Goal: Check status: Check status

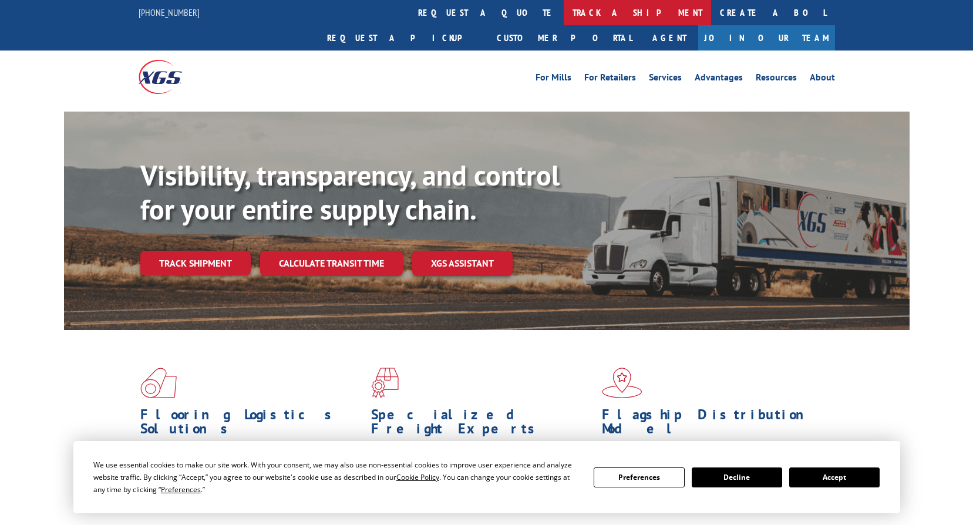
click at [564, 10] on link "track a shipment" at bounding box center [637, 12] width 147 height 25
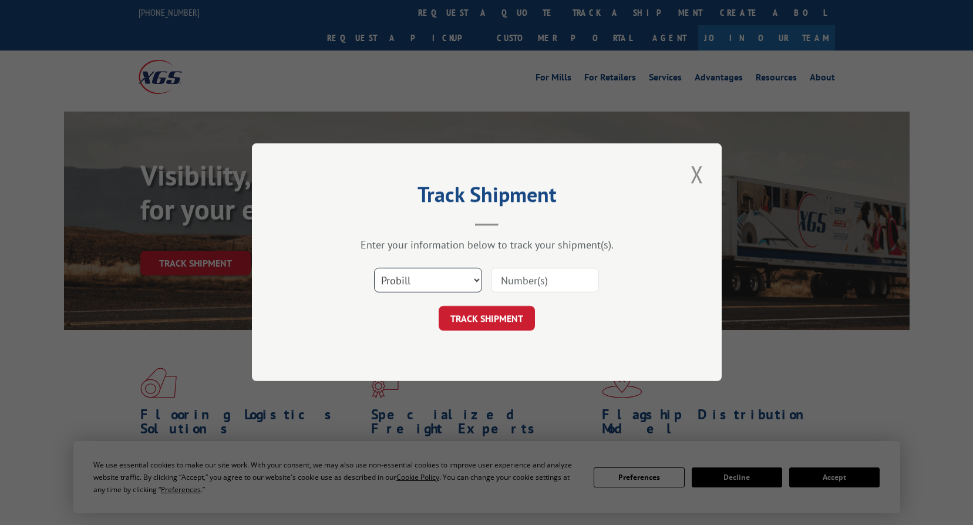
click at [424, 285] on select "Select category... Probill BOL PO" at bounding box center [428, 280] width 108 height 25
select select "bol"
click at [374, 268] on select "Select category... Probill BOL PO" at bounding box center [428, 280] width 108 height 25
click at [510, 280] on input at bounding box center [545, 280] width 108 height 25
paste input "08062025BNG"
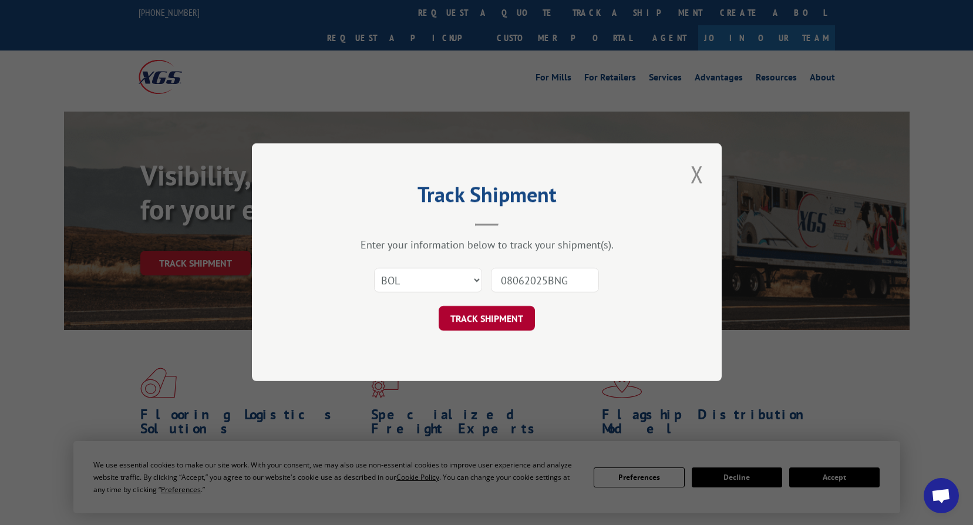
type input "08062025BNG"
click at [469, 321] on button "TRACK SHIPMENT" at bounding box center [487, 318] width 96 height 25
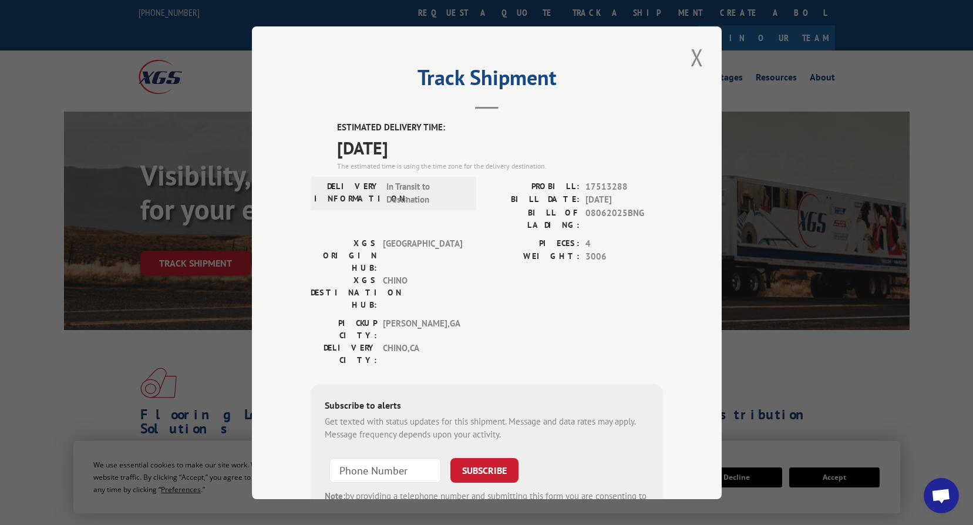
click at [628, 316] on div "PICKUP CITY: [GEOGRAPHIC_DATA] , [GEOGRAPHIC_DATA] DELIVERY CITY: [GEOGRAPHIC_D…" at bounding box center [487, 343] width 352 height 55
